Goal: Task Accomplishment & Management: Use online tool/utility

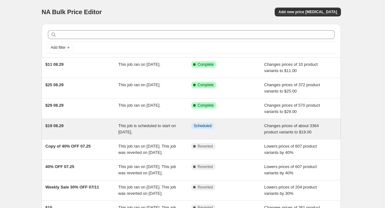
click at [228, 130] on div "Info Scheduled" at bounding box center [227, 129] width 73 height 13
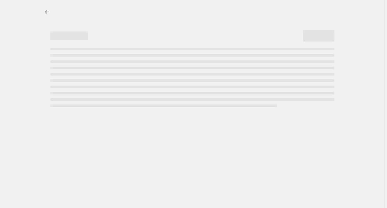
select select "no_change"
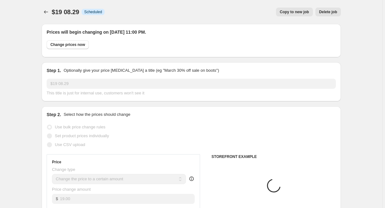
select select "tag"
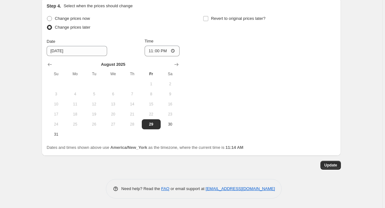
scroll to position [591, 0]
click at [171, 51] on input "23:00" at bounding box center [162, 51] width 35 height 11
type input "11:00"
click at [225, 59] on div "Change prices now Change prices later Date [DATE] Time 11:00 [DATE] Su Mo Tu We…" at bounding box center [191, 76] width 289 height 125
click at [333, 164] on span "Update" at bounding box center [330, 165] width 13 height 5
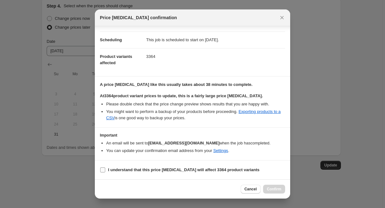
scroll to position [45, 0]
click at [191, 170] on b "I understand that this price [MEDICAL_DATA] will affect 3364 product variants" at bounding box center [184, 170] width 152 height 5
click at [105, 170] on input "I understand that this price [MEDICAL_DATA] will affect 3364 product variants" at bounding box center [102, 170] width 5 height 5
checkbox input "true"
click at [273, 190] on span "Confirm" at bounding box center [274, 189] width 14 height 5
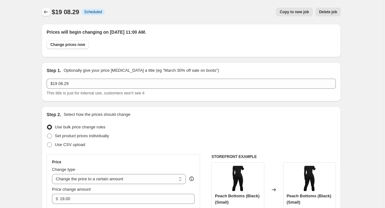
scroll to position [0, 0]
click at [45, 9] on button "Price change jobs" at bounding box center [46, 12] width 9 height 9
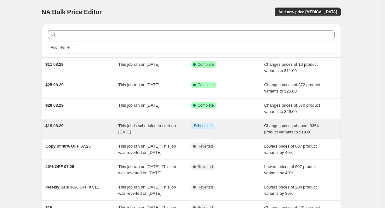
click at [137, 129] on div "This job is scheduled to start on [DATE]." at bounding box center [155, 129] width 73 height 13
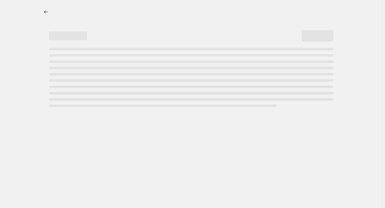
select select "no_change"
select select "tag"
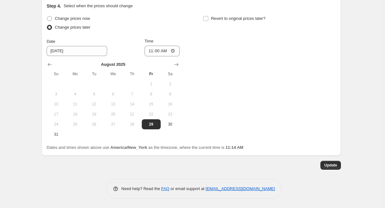
scroll to position [591, 0]
click at [85, 18] on span "Change prices now" at bounding box center [72, 18] width 35 height 5
click at [47, 16] on input "Change prices now" at bounding box center [47, 16] width 0 height 0
radio input "true"
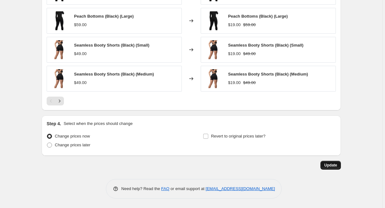
click at [335, 165] on span "Update" at bounding box center [330, 165] width 13 height 5
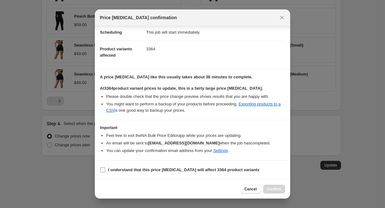
scroll to position [53, 0]
click at [107, 171] on label "I understand that this price [MEDICAL_DATA] will affect 3364 product variants" at bounding box center [180, 170] width 160 height 9
click at [105, 171] on input "I understand that this price [MEDICAL_DATA] will affect 3364 product variants" at bounding box center [102, 170] width 5 height 5
checkbox input "true"
click at [280, 189] on span "Confirm" at bounding box center [274, 189] width 14 height 5
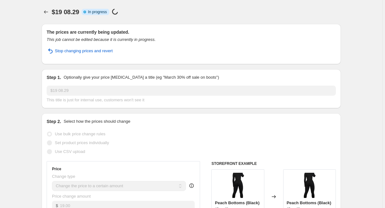
scroll to position [0, 0]
click at [46, 13] on icon "Price change jobs" at bounding box center [46, 12] width 6 height 6
